Goal: Task Accomplishment & Management: Use online tool/utility

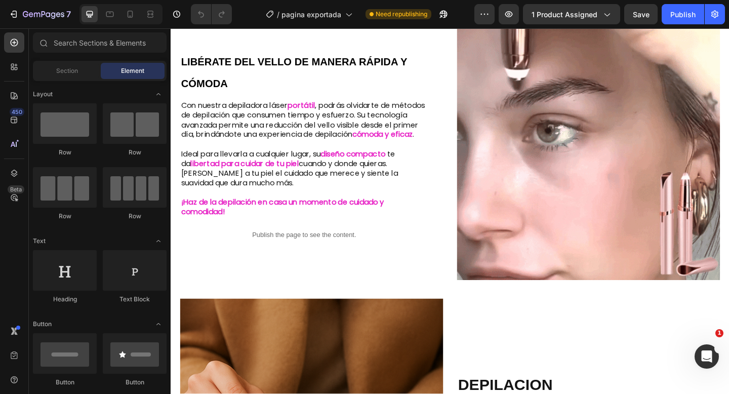
scroll to position [490, 0]
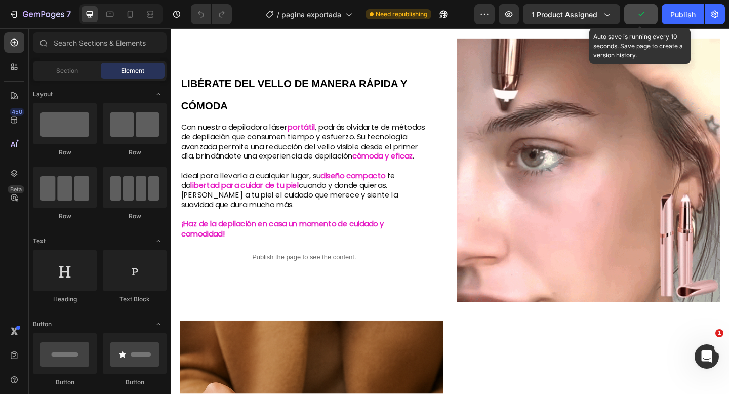
click at [645, 20] on button "button" at bounding box center [640, 14] width 33 height 20
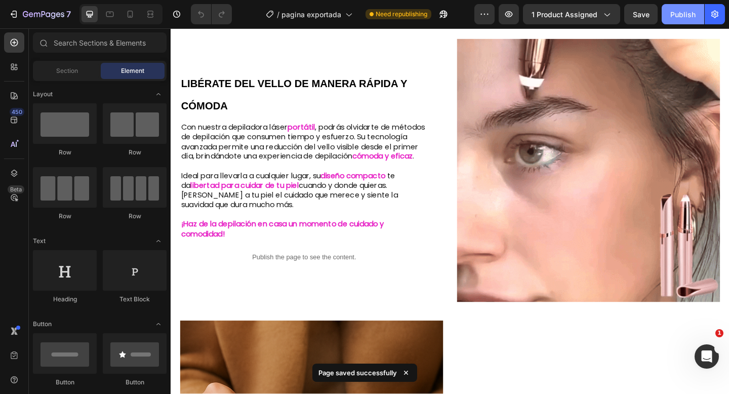
click at [683, 15] on div "Publish" at bounding box center [682, 14] width 25 height 11
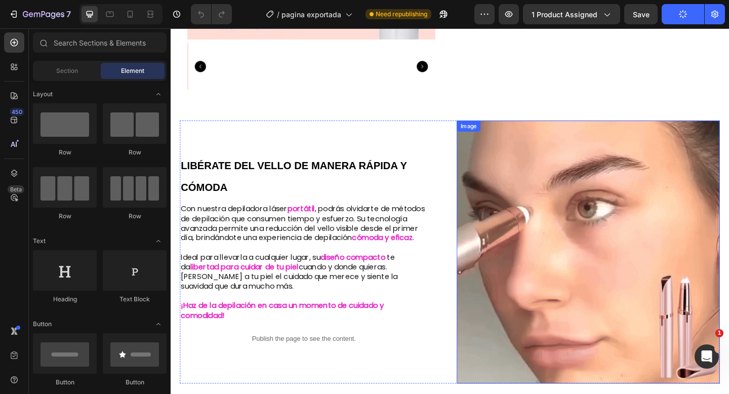
scroll to position [388, 0]
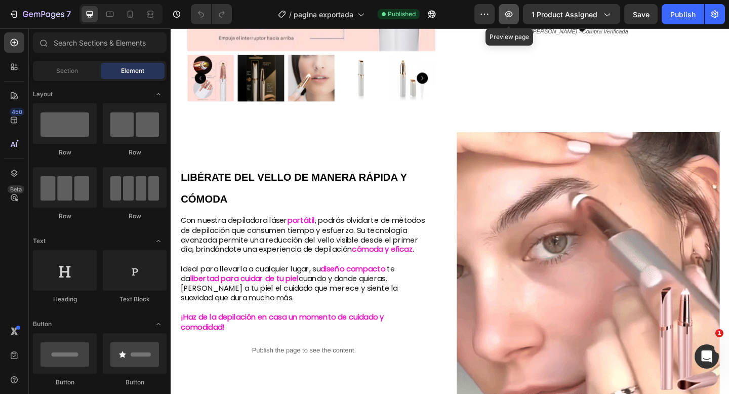
click at [513, 23] on button "button" at bounding box center [509, 14] width 20 height 20
click at [128, 14] on icon at bounding box center [131, 14] width 6 height 7
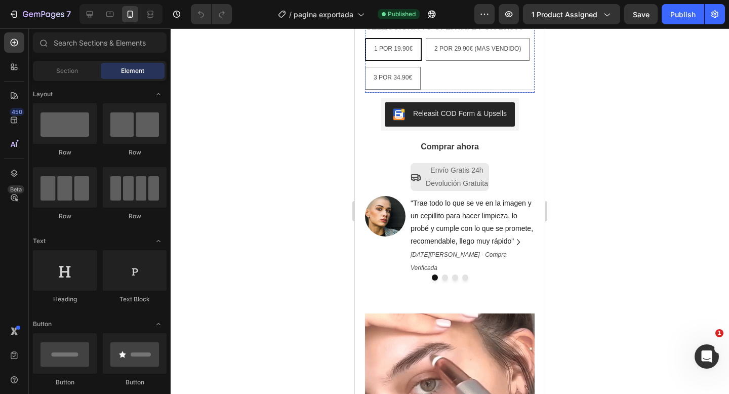
scroll to position [471, 0]
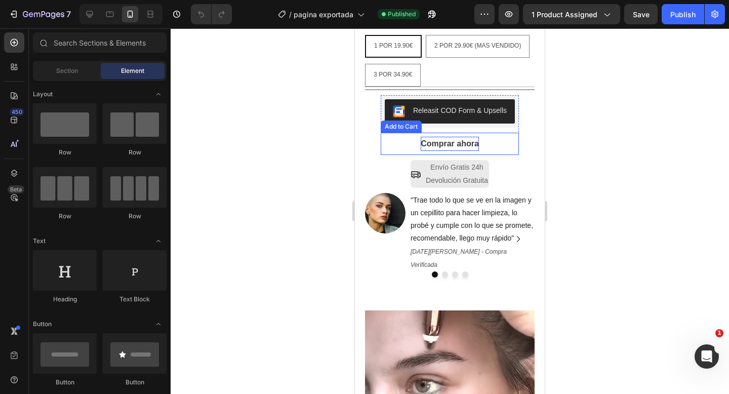
click at [441, 146] on div "Comprar ahora" at bounding box center [450, 144] width 58 height 15
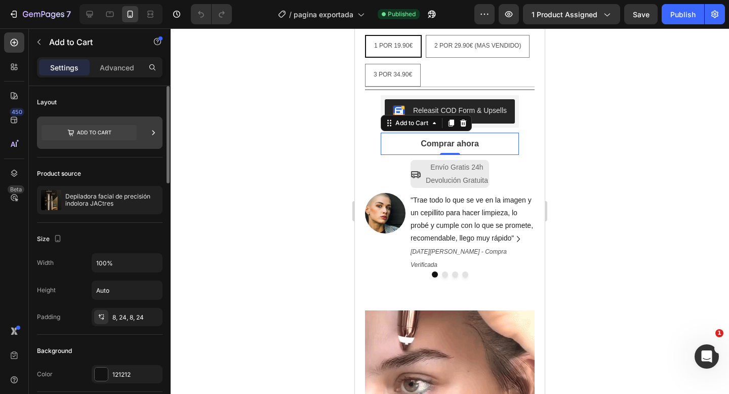
click at [153, 133] on icon at bounding box center [153, 133] width 10 height 10
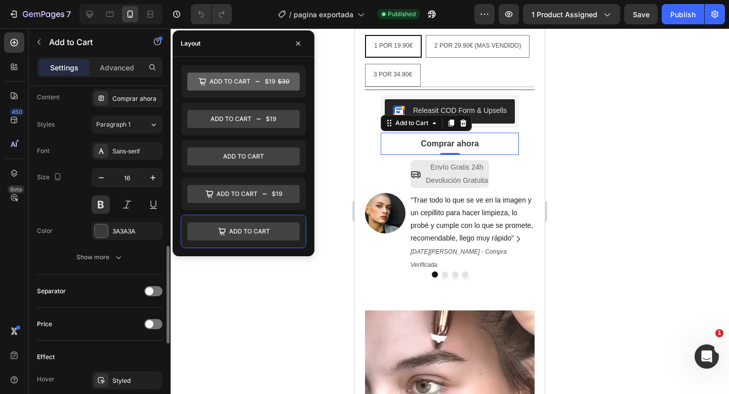
scroll to position [556, 0]
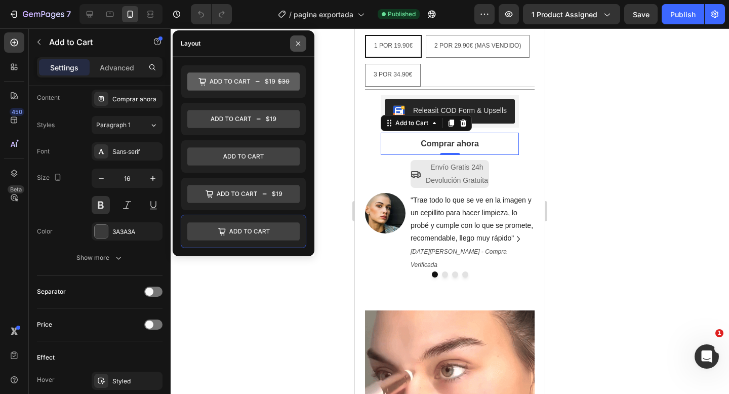
click at [297, 43] on icon "button" at bounding box center [298, 44] width 8 height 8
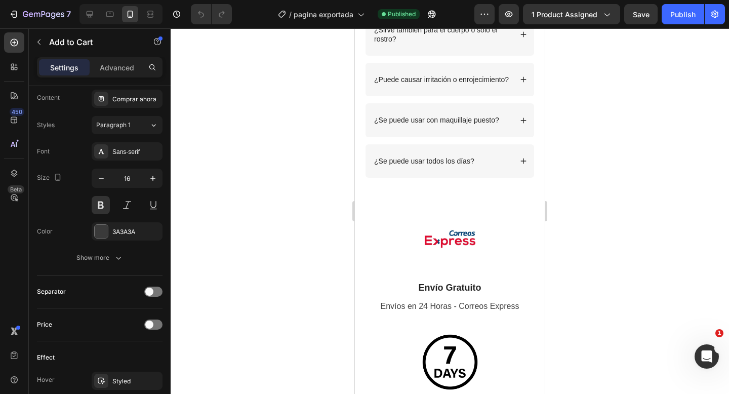
scroll to position [2519, 0]
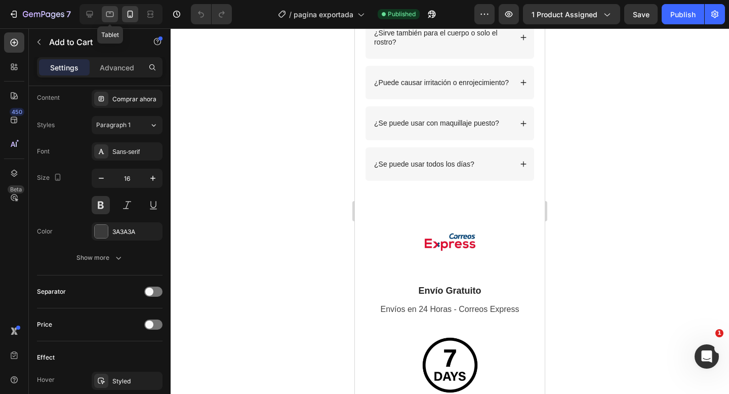
click at [110, 20] on div at bounding box center [110, 14] width 16 height 16
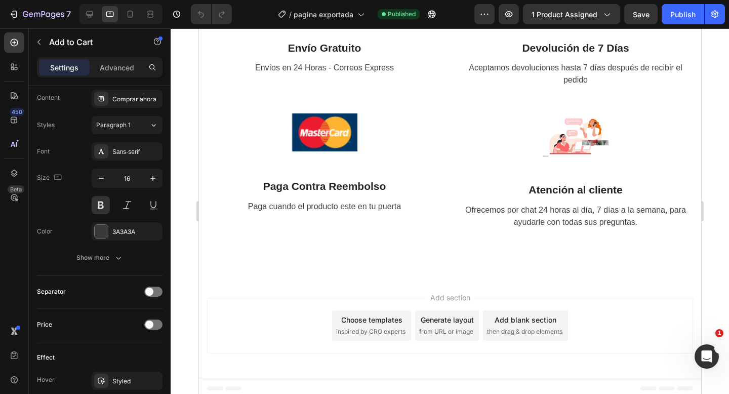
scroll to position [1767, 0]
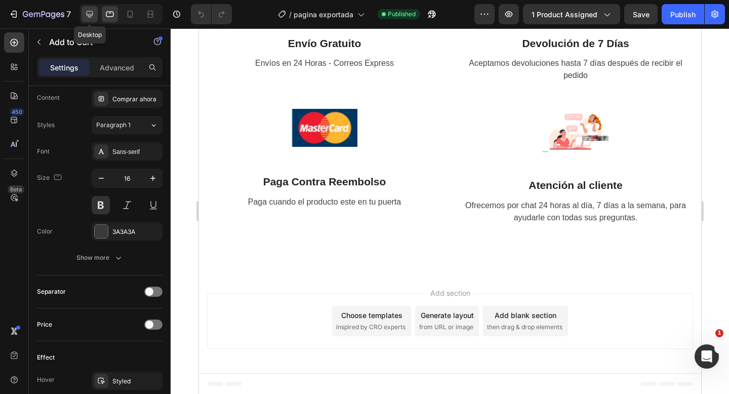
click at [85, 12] on icon at bounding box center [90, 14] width 10 height 10
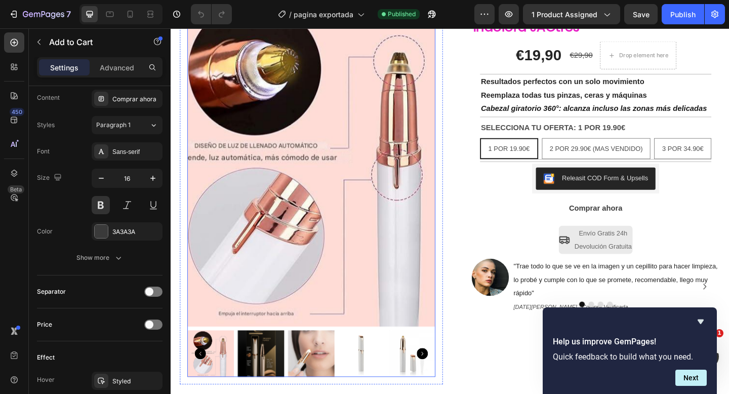
scroll to position [89, 0]
